Goal: Task Accomplishment & Management: Use online tool/utility

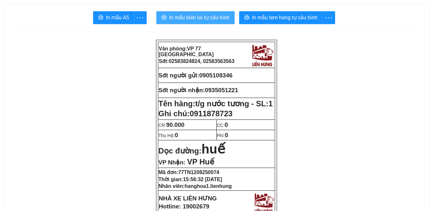
click at [199, 19] on span "In mẫu biên lai tự cấu hình" at bounding box center [199, 17] width 60 height 8
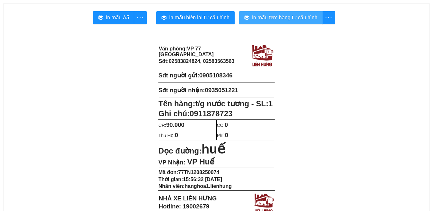
click at [280, 19] on span "In mẫu tem hàng tự cấu hình" at bounding box center [285, 17] width 66 height 8
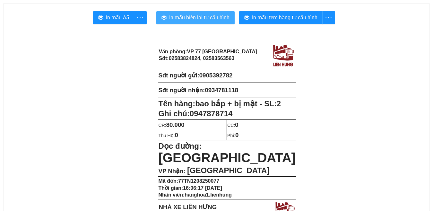
click at [195, 17] on span "In mẫu biên lai tự cấu hình" at bounding box center [199, 17] width 60 height 8
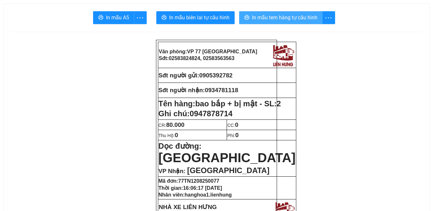
click at [271, 19] on span "In mẫu tem hàng tự cấu hình" at bounding box center [285, 17] width 66 height 8
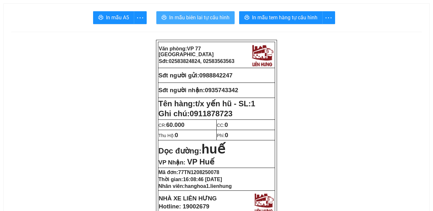
click at [193, 18] on span "In mẫu biên lai tự cấu hình" at bounding box center [199, 17] width 60 height 8
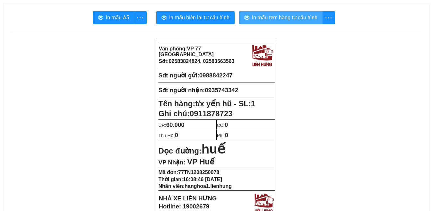
click at [279, 19] on span "In mẫu tem hàng tự cấu hình" at bounding box center [285, 17] width 66 height 8
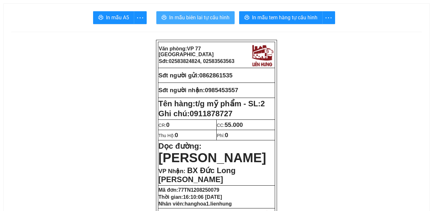
click at [194, 20] on span "In mẫu biên lai tự cấu hình" at bounding box center [199, 17] width 60 height 8
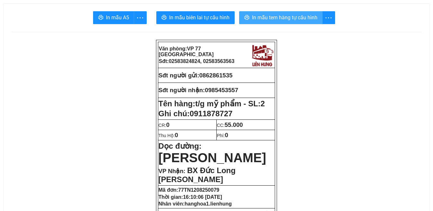
click at [281, 18] on span "In mẫu tem hàng tự cấu hình" at bounding box center [285, 17] width 66 height 8
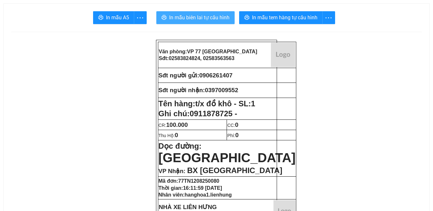
click at [198, 19] on span "In mẫu biên lai tự cấu hình" at bounding box center [199, 17] width 60 height 8
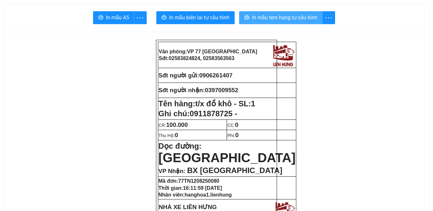
click at [275, 20] on span "In mẫu tem hàng tự cấu hình" at bounding box center [285, 17] width 66 height 8
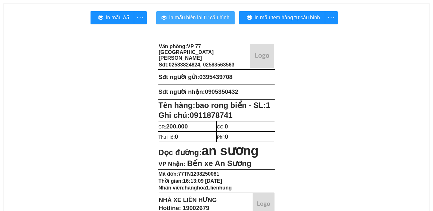
click at [204, 18] on span "In mẫu biên lai tự cấu hình" at bounding box center [199, 17] width 60 height 8
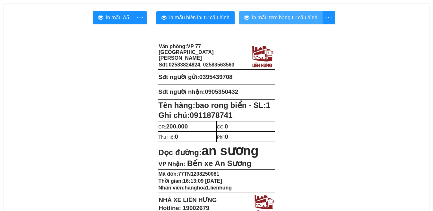
click at [285, 15] on span "In mẫu tem hàng tự cấu hình" at bounding box center [285, 17] width 66 height 8
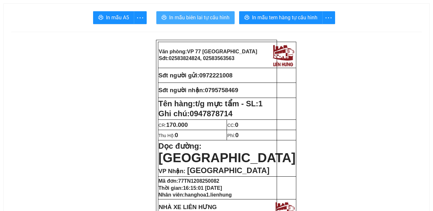
click at [190, 17] on span "In mẫu biên lai tự cấu hình" at bounding box center [199, 17] width 60 height 8
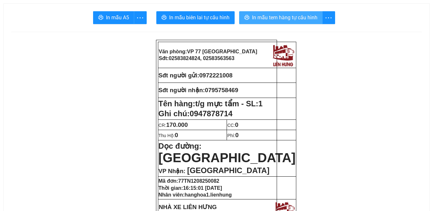
click at [283, 18] on span "In mẫu tem hàng tự cấu hình" at bounding box center [285, 17] width 66 height 8
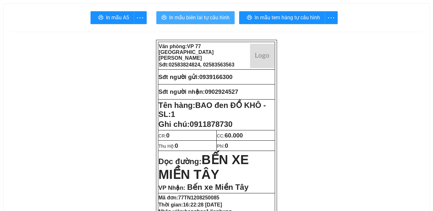
click at [204, 20] on span "In mẫu biên lai tự cấu hình" at bounding box center [199, 17] width 60 height 8
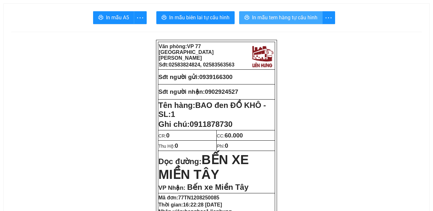
click at [287, 18] on span "In mẫu tem hàng tự cấu hình" at bounding box center [285, 17] width 66 height 8
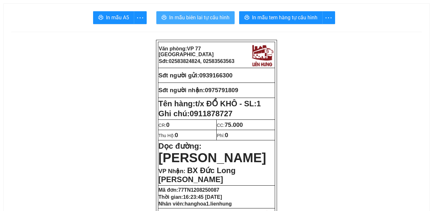
click at [194, 20] on span "In mẫu biên lai tự cấu hình" at bounding box center [199, 17] width 60 height 8
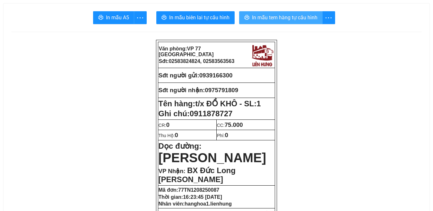
click at [279, 19] on span "In mẫu tem hàng tự cấu hình" at bounding box center [285, 17] width 66 height 8
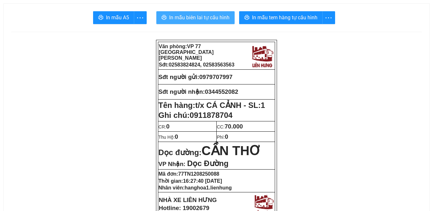
click at [198, 18] on span "In mẫu biên lai tự cấu hình" at bounding box center [199, 17] width 60 height 8
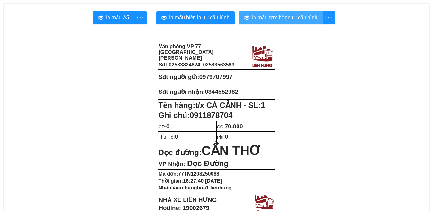
click at [284, 20] on span "In mẫu tem hàng tự cấu hình" at bounding box center [285, 17] width 66 height 8
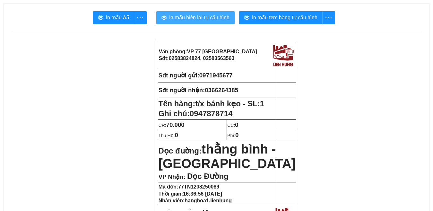
click at [197, 16] on span "In mẫu biên lai tự cấu hình" at bounding box center [199, 17] width 60 height 8
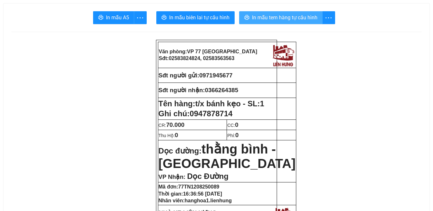
click at [289, 18] on span "In mẫu tem hàng tự cấu hình" at bounding box center [285, 17] width 66 height 8
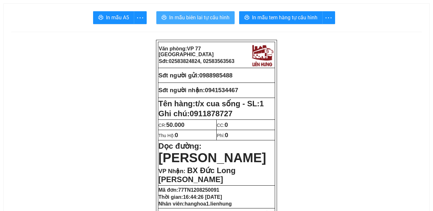
click at [190, 19] on span "In mẫu biên lai tự cấu hình" at bounding box center [199, 17] width 60 height 8
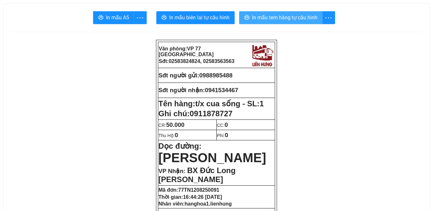
click at [273, 14] on span "In mẫu tem hàng tự cấu hình" at bounding box center [285, 17] width 66 height 8
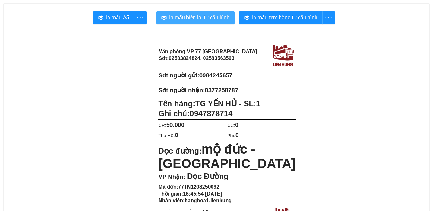
click at [196, 16] on span "In mẫu biên lai tự cấu hình" at bounding box center [199, 17] width 60 height 8
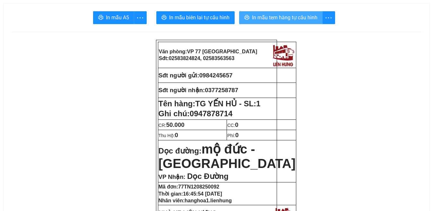
click at [281, 16] on span "In mẫu tem hàng tự cấu hình" at bounding box center [285, 17] width 66 height 8
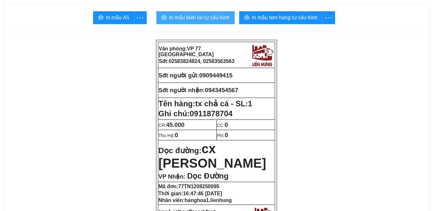
click at [191, 18] on span "In mẫu biên lai tự cấu hình" at bounding box center [199, 17] width 60 height 8
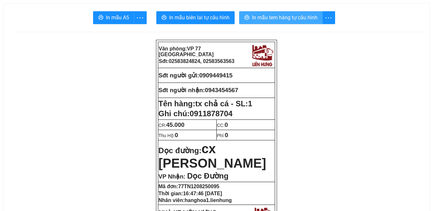
click at [282, 19] on span "In mẫu tem hàng tự cấu hình" at bounding box center [285, 17] width 66 height 8
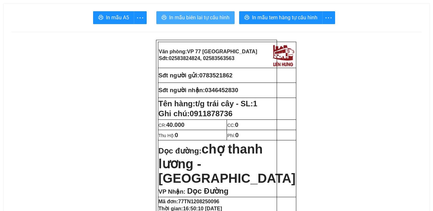
click at [191, 17] on span "In mẫu biên lai tự cấu hình" at bounding box center [199, 17] width 60 height 8
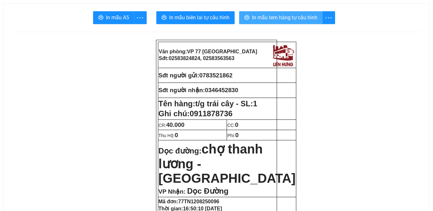
click at [263, 18] on span "In mẫu tem hàng tự cấu hình" at bounding box center [285, 17] width 66 height 8
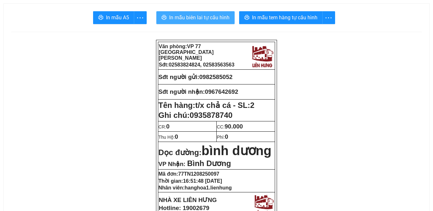
click at [204, 19] on span "In mẫu biên lai tự cấu hình" at bounding box center [199, 17] width 60 height 8
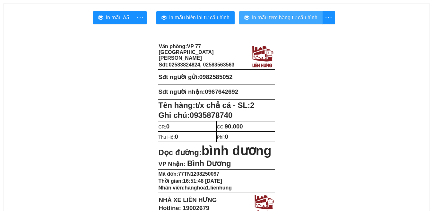
click at [285, 16] on span "In mẫu tem hàng tự cấu hình" at bounding box center [285, 17] width 66 height 8
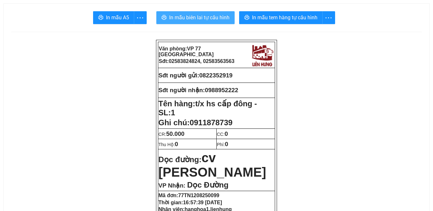
click at [190, 16] on span "In mẫu biên lai tự cấu hình" at bounding box center [199, 17] width 60 height 8
click at [200, 13] on button "In mẫu biên lai tự cấu hình" at bounding box center [195, 17] width 78 height 13
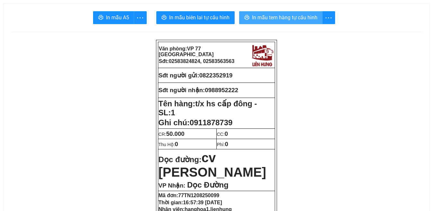
click at [268, 18] on span "In mẫu tem hàng tự cấu hình" at bounding box center [285, 17] width 66 height 8
